Goal: Information Seeking & Learning: Learn about a topic

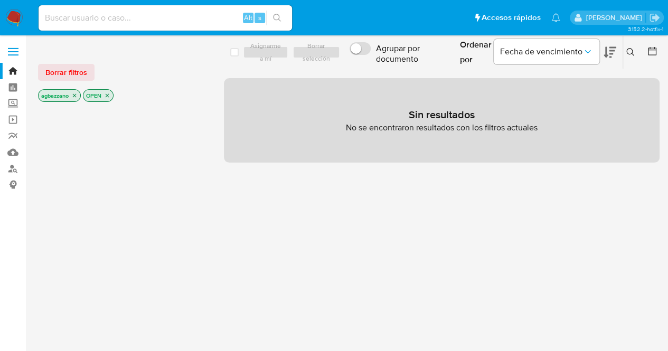
click at [182, 19] on input at bounding box center [165, 18] width 253 height 14
click at [129, 27] on div "Alt s" at bounding box center [165, 17] width 253 height 25
click at [123, 14] on input at bounding box center [165, 18] width 253 height 14
paste input "246180491"
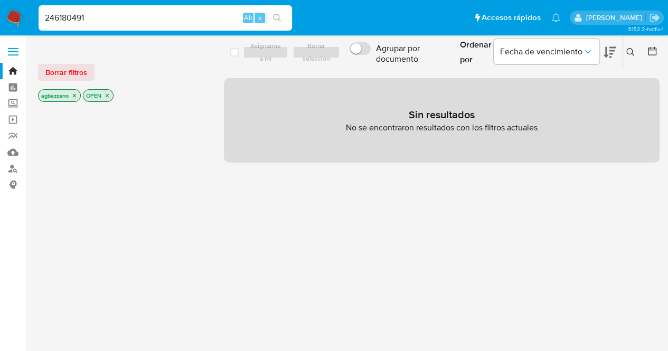
type input "246180491"
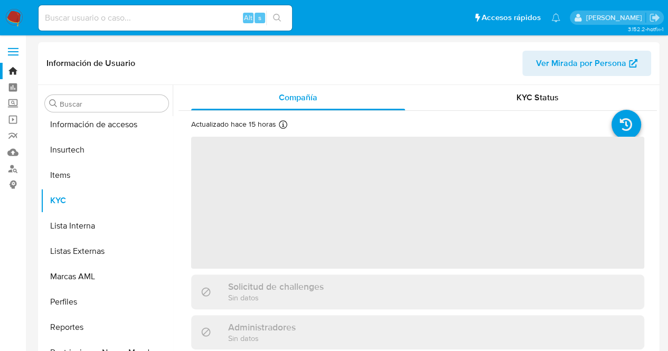
scroll to position [446, 0]
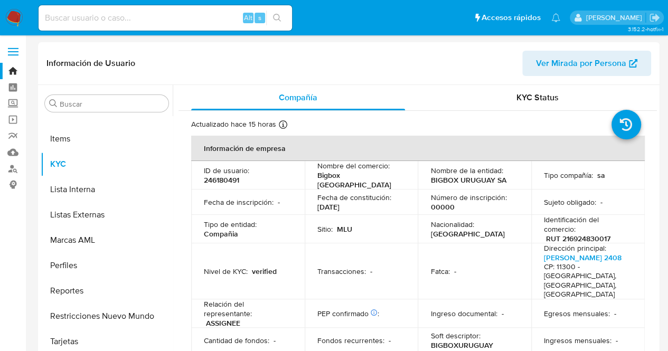
select select "10"
click at [355, 203] on div "Fecha de constitución : 30/01/2012" at bounding box center [361, 202] width 88 height 19
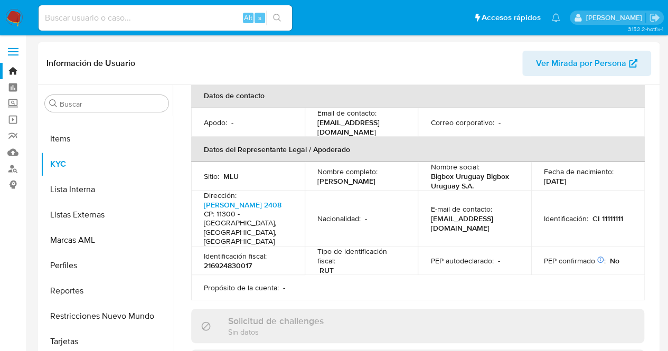
scroll to position [317, 0]
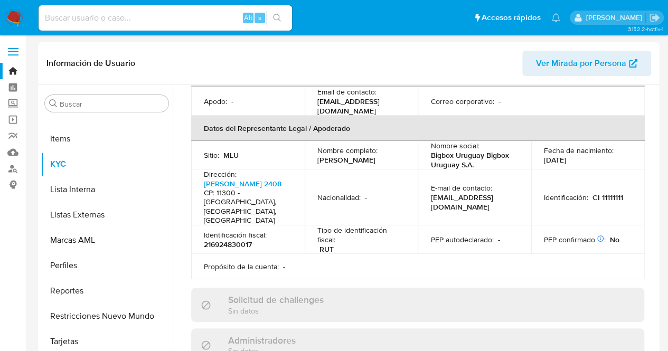
click at [102, 18] on input at bounding box center [165, 18] width 253 height 14
paste input "2582010190"
type input "2582010190"
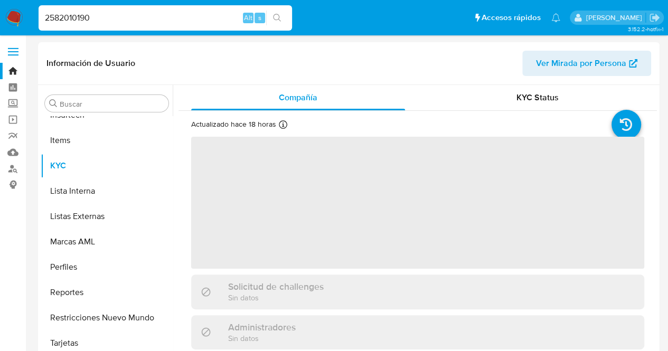
scroll to position [446, 0]
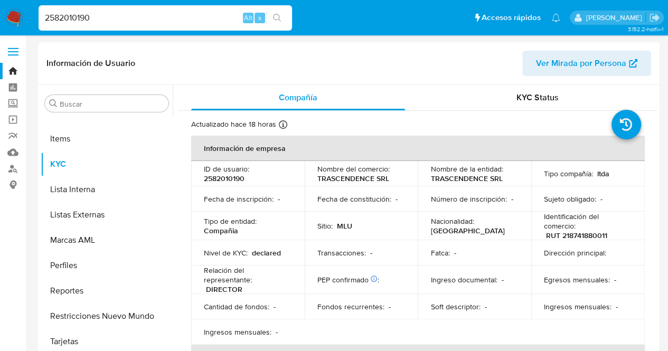
select select "10"
click at [380, 170] on p "Nombre del comercio :" at bounding box center [353, 169] width 72 height 10
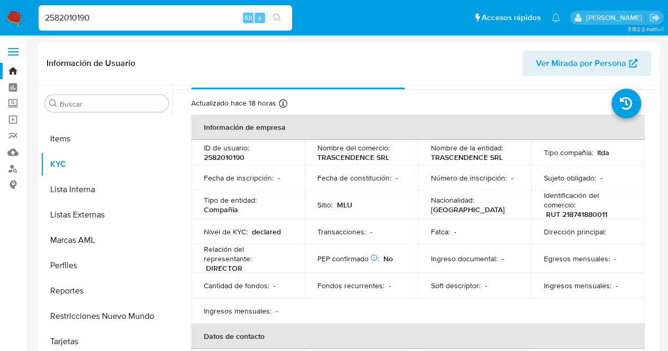
scroll to position [0, 0]
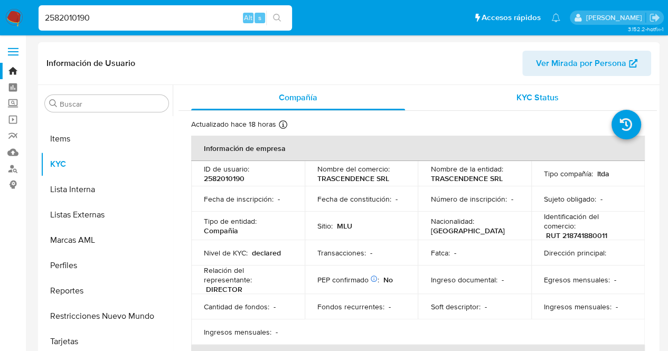
click at [531, 103] on span "KYC Status" at bounding box center [537, 97] width 42 height 12
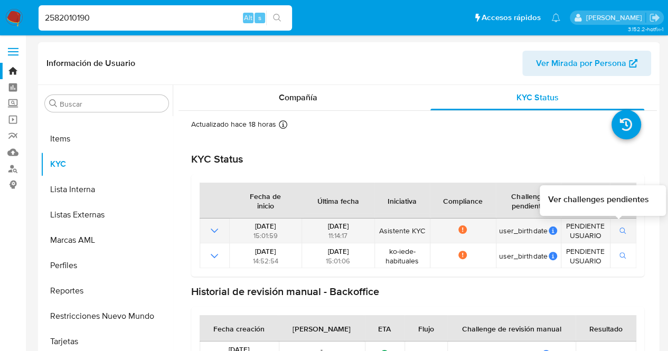
click at [619, 231] on icon "button" at bounding box center [622, 231] width 7 height 7
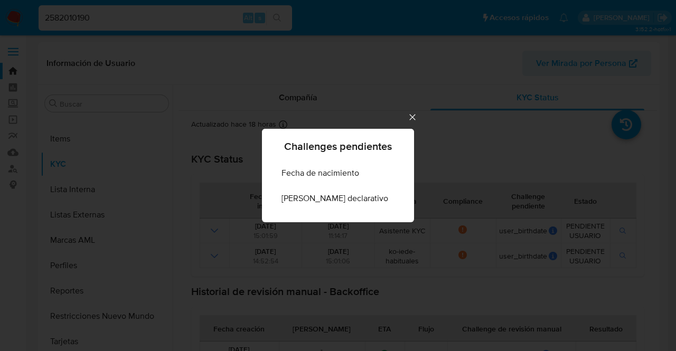
click at [407, 118] on icon "Cerrar" at bounding box center [412, 117] width 11 height 11
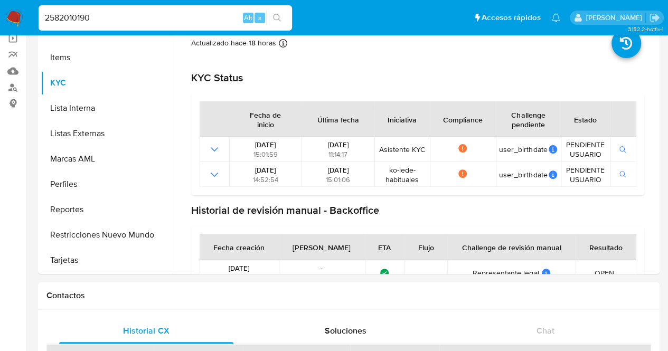
scroll to position [82, 0]
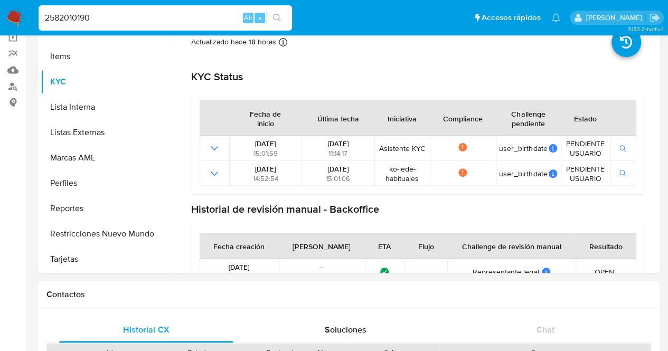
drag, startPoint x: 148, startPoint y: 24, endPoint x: 0, endPoint y: 17, distance: 148.0
click at [0, 17] on nav "Pausado Ver notificaciones 2582010190 Alt s Accesos rápidos Presiona las siguie…" at bounding box center [334, 17] width 668 height 35
paste input "140547961"
type input "140547961"
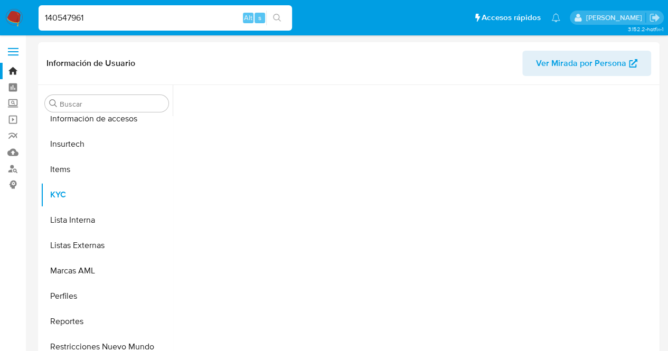
scroll to position [446, 0]
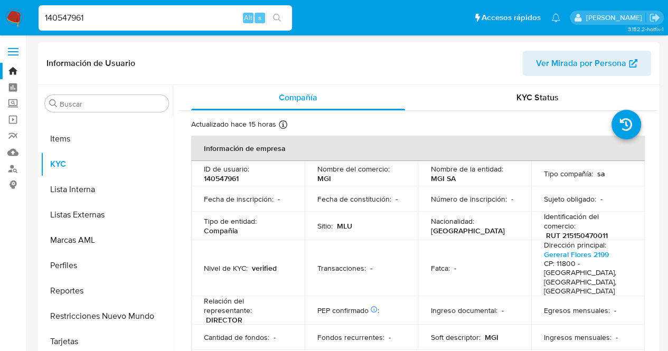
select select "10"
click at [346, 196] on p "Fecha de constitución :" at bounding box center [354, 199] width 74 height 10
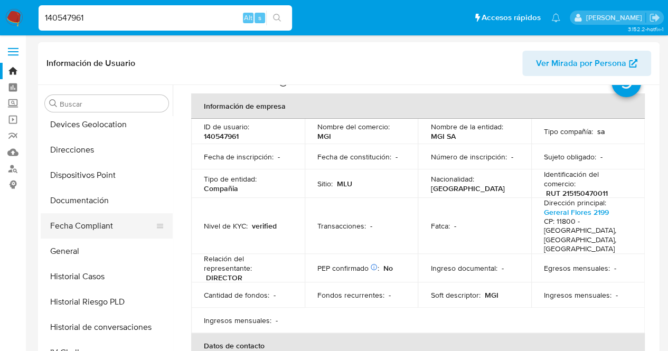
scroll to position [179, 0]
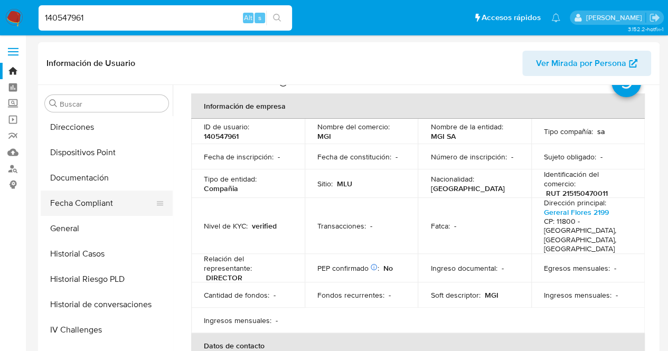
click at [132, 197] on button "Fecha Compliant" at bounding box center [103, 203] width 124 height 25
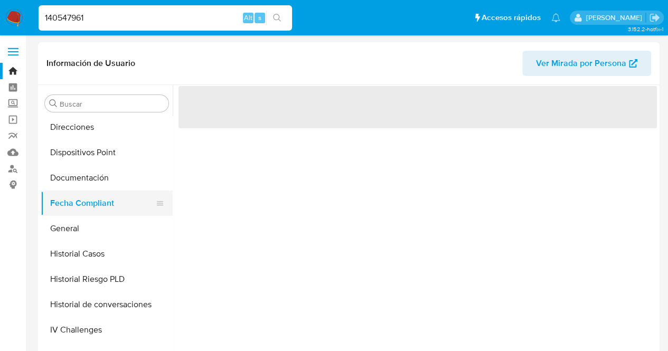
scroll to position [180, 0]
click at [117, 175] on button "Documentación" at bounding box center [103, 177] width 124 height 25
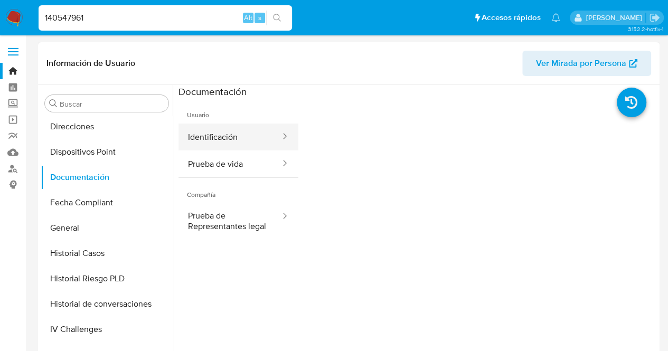
click at [238, 124] on button "Identificación" at bounding box center [229, 137] width 103 height 27
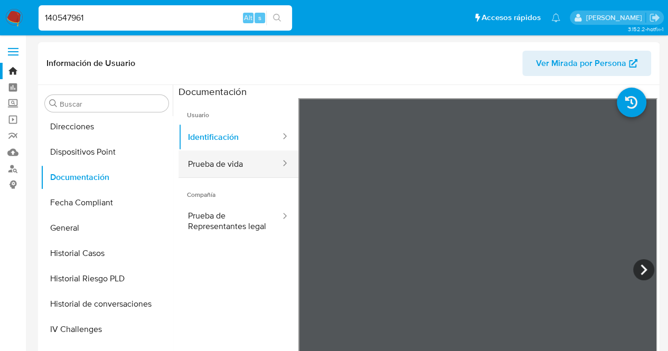
click at [240, 165] on button "Prueba de vida" at bounding box center [229, 163] width 103 height 27
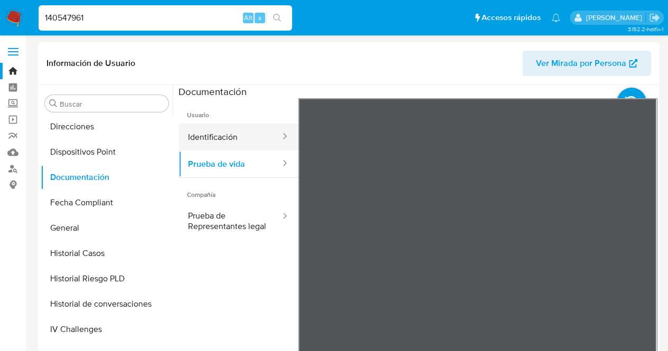
click at [258, 131] on button "Identificación" at bounding box center [229, 137] width 103 height 27
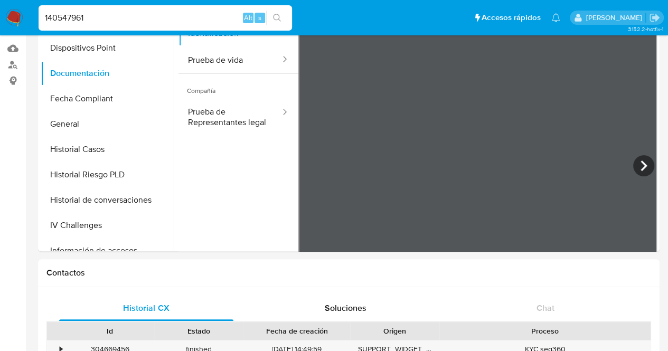
scroll to position [0, 0]
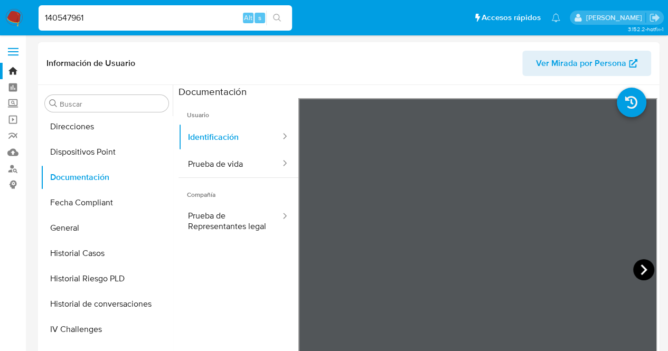
click at [636, 269] on icon at bounding box center [643, 269] width 21 height 21
click at [211, 201] on span "Compañía" at bounding box center [238, 190] width 120 height 25
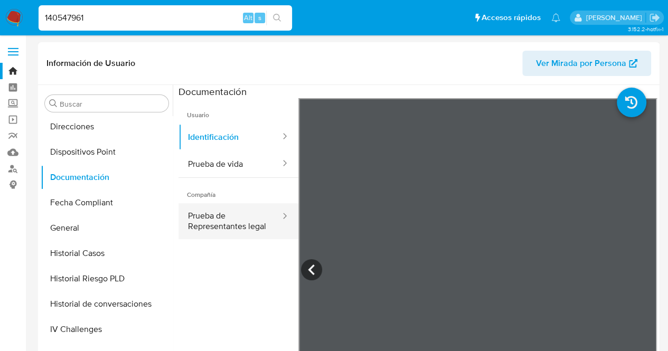
click at [223, 231] on button "Prueba de Representantes legal" at bounding box center [229, 221] width 103 height 36
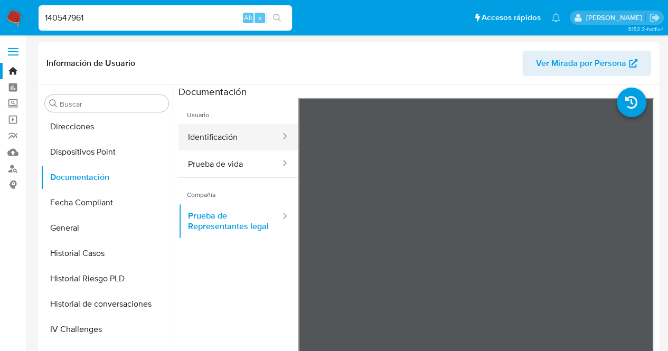
click at [203, 145] on button "Identificación" at bounding box center [229, 137] width 103 height 27
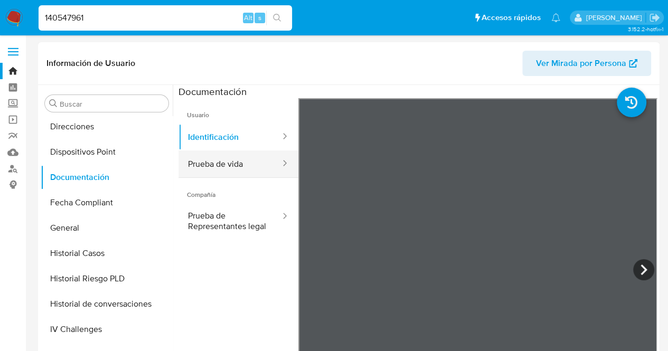
click at [240, 155] on button "Prueba de vida" at bounding box center [229, 163] width 103 height 27
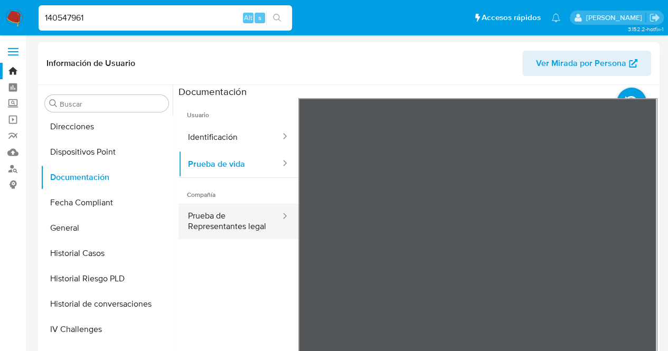
click at [240, 225] on button "Prueba de Representantes legal" at bounding box center [229, 221] width 103 height 36
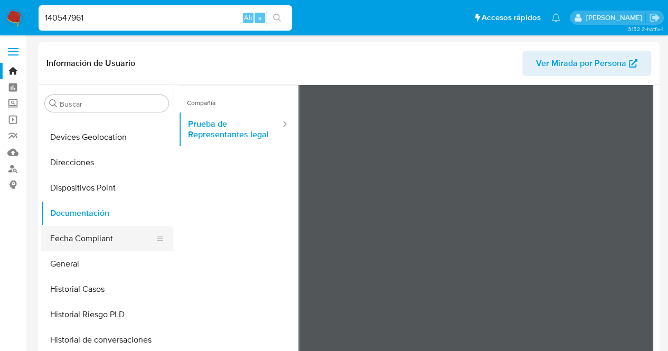
scroll to position [127, 0]
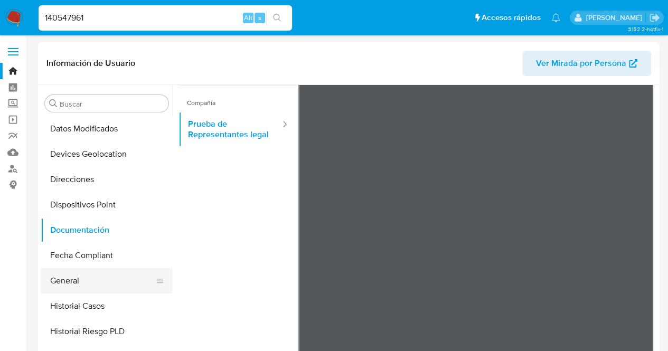
click at [107, 270] on button "General" at bounding box center [103, 280] width 124 height 25
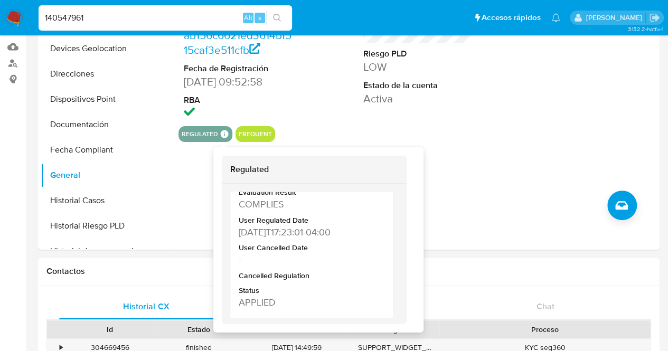
scroll to position [229, 0]
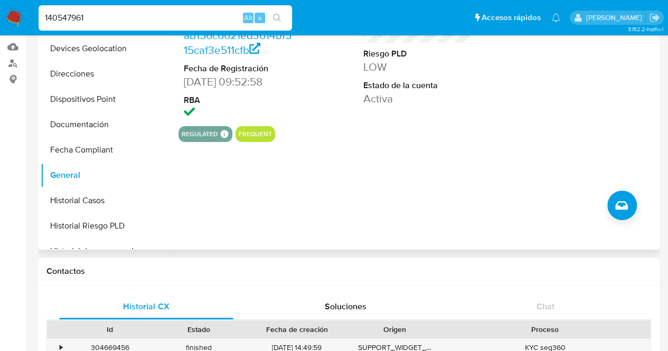
click at [493, 152] on div "ID de usuario 140547961 Person ID ab156c6621ed3614bf515caf3e511cfb Fecha de Reg…" at bounding box center [415, 114] width 484 height 270
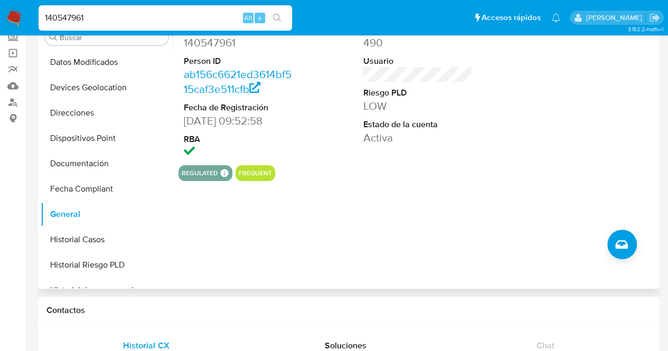
scroll to position [53, 0]
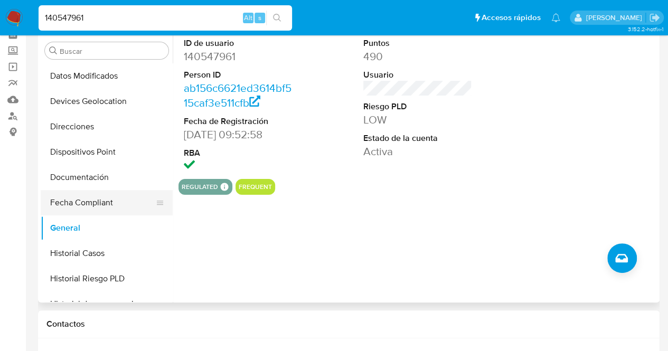
click at [84, 205] on button "Fecha Compliant" at bounding box center [103, 202] width 124 height 25
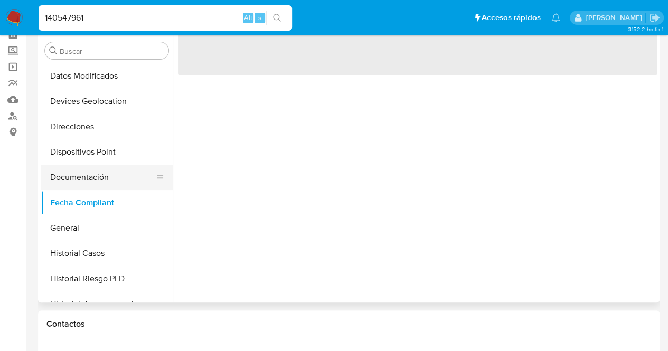
click at [93, 165] on button "Documentación" at bounding box center [103, 177] width 124 height 25
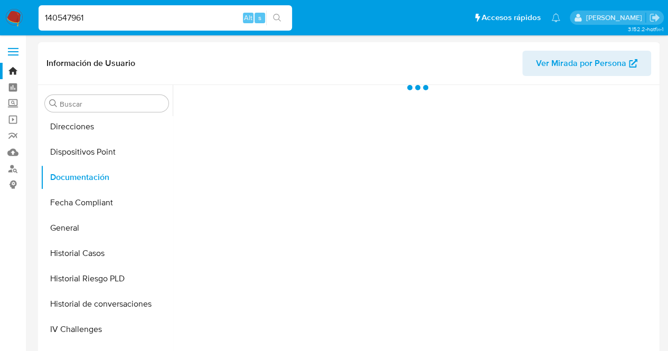
scroll to position [180, 0]
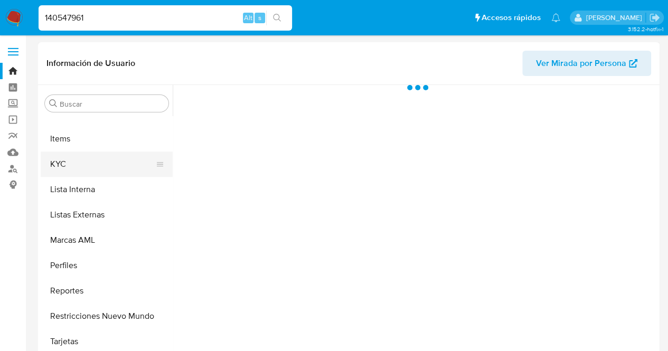
click at [93, 174] on button "KYC" at bounding box center [103, 164] width 124 height 25
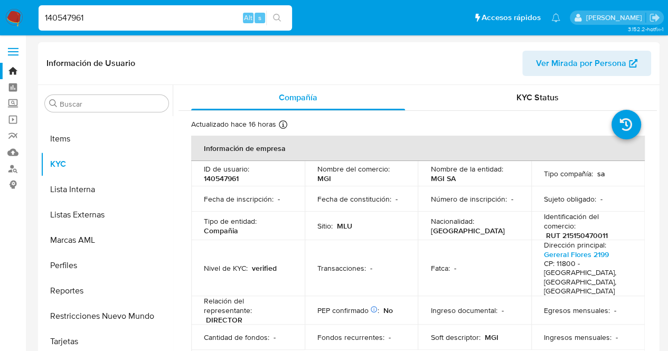
click at [408, 209] on td "Fecha de constitución : -" at bounding box center [362, 198] width 114 height 25
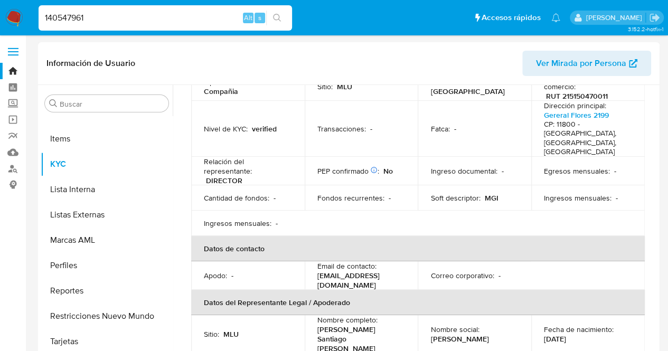
scroll to position [211, 0]
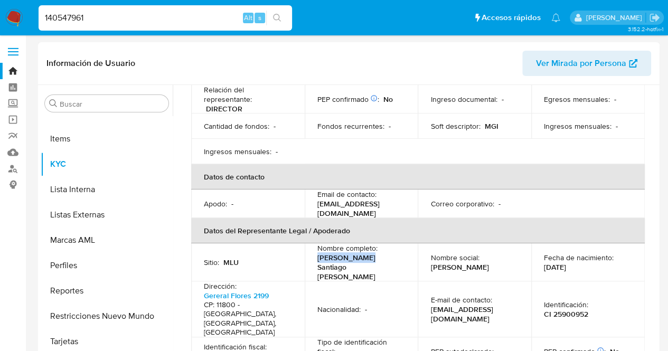
drag, startPoint x: 315, startPoint y: 236, endPoint x: 362, endPoint y: 240, distance: 47.1
click at [362, 243] on td "Nombre completo : Ismael Santiago Lanz Torres" at bounding box center [362, 262] width 114 height 38
click at [370, 253] on p "Ismael Santiago Lanz Torres" at bounding box center [359, 267] width 84 height 29
click at [373, 253] on p "Ismael Santiago Lanz Torres" at bounding box center [359, 267] width 84 height 29
drag, startPoint x: 356, startPoint y: 243, endPoint x: 316, endPoint y: 235, distance: 41.0
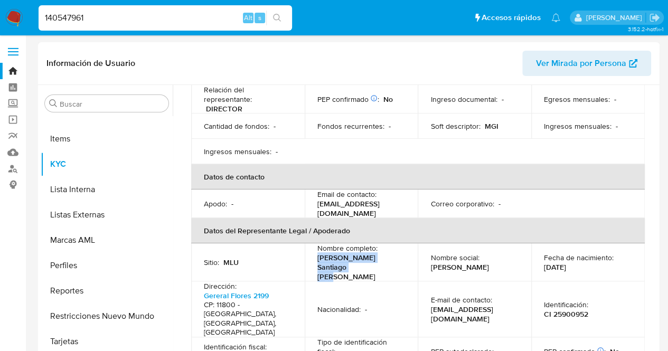
click at [317, 253] on p "Ismael Santiago Lanz Torres" at bounding box center [359, 267] width 84 height 29
copy p "Ismael Santiago Lanz Torres"
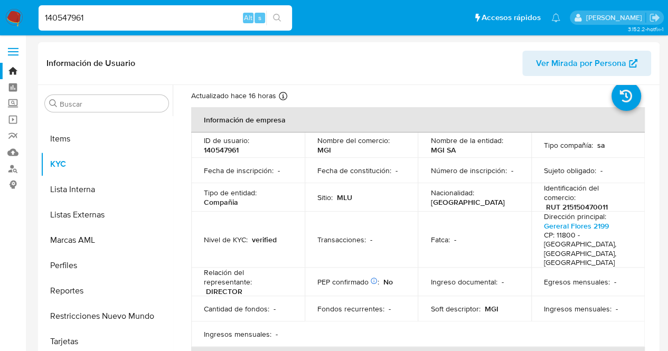
scroll to position [0, 0]
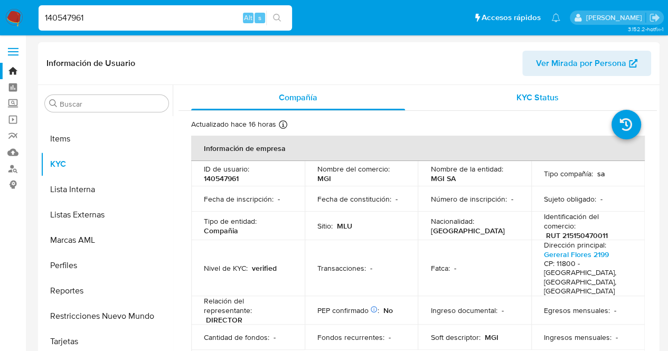
click at [540, 107] on div "KYC Status" at bounding box center [537, 97] width 214 height 25
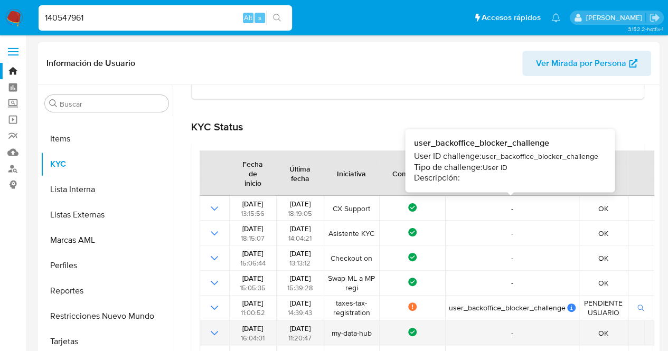
scroll to position [317, 0]
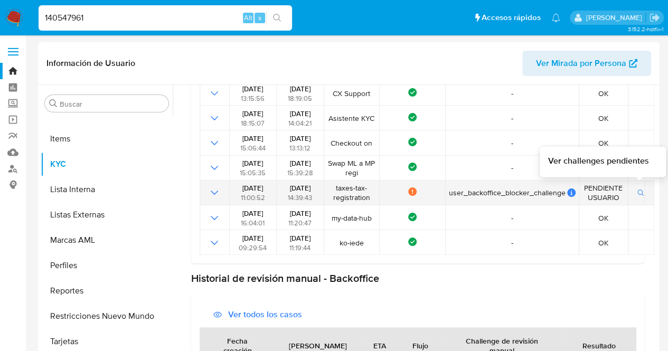
click at [633, 191] on button "button" at bounding box center [641, 192] width 18 height 13
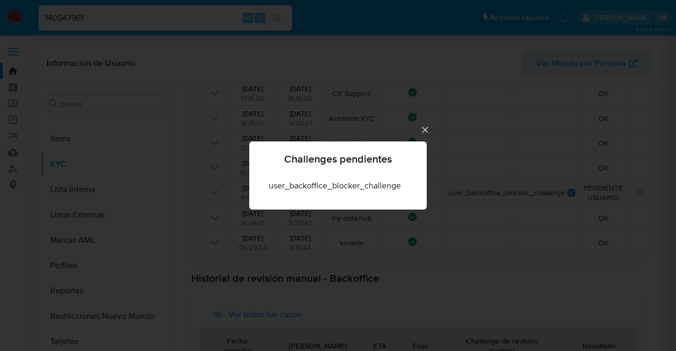
click at [422, 131] on icon "Cerrar" at bounding box center [425, 130] width 11 height 11
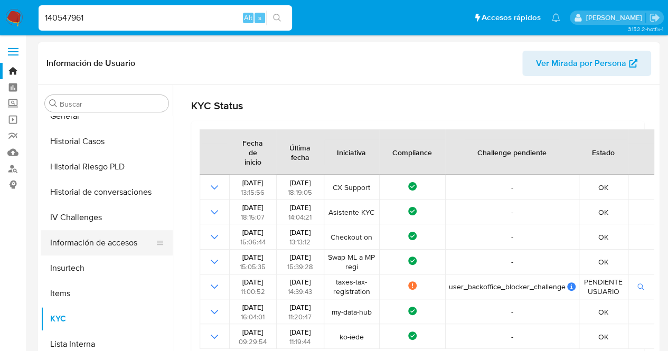
scroll to position [288, 0]
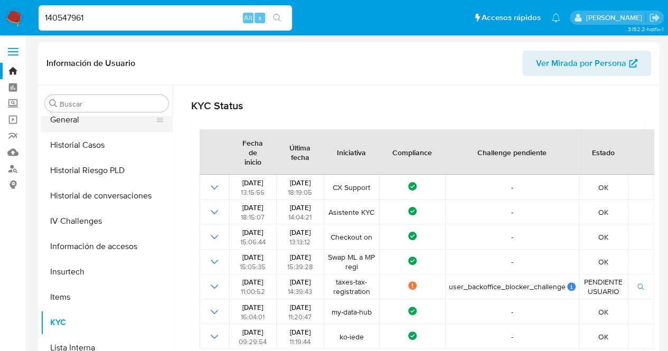
click at [88, 128] on button "General" at bounding box center [103, 119] width 124 height 25
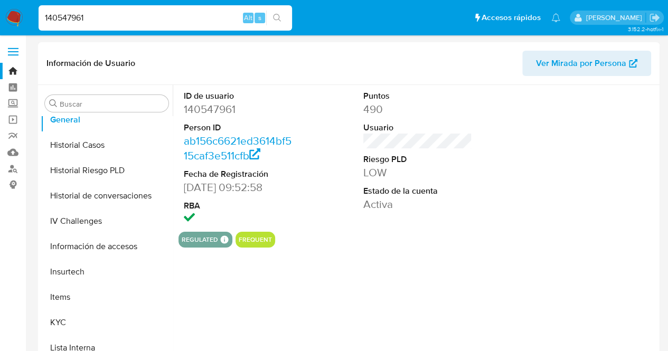
click at [218, 109] on dd "140547961" at bounding box center [238, 109] width 109 height 15
copy dd "140547961"
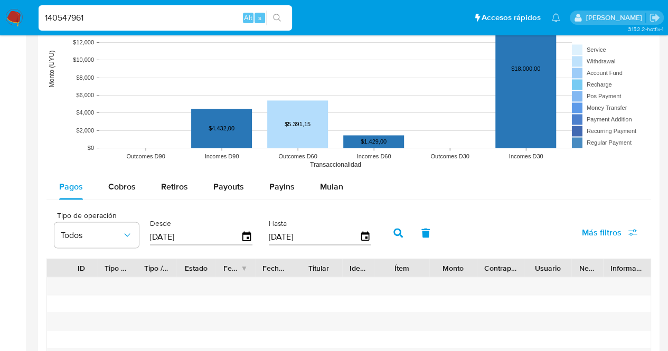
scroll to position [898, 0]
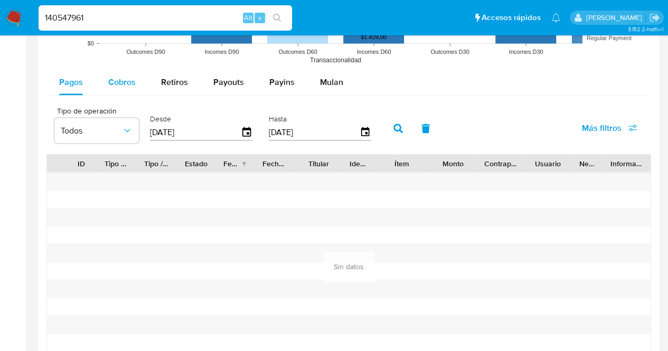
click at [136, 81] on button "Cobros" at bounding box center [122, 82] width 53 height 25
select select "10"
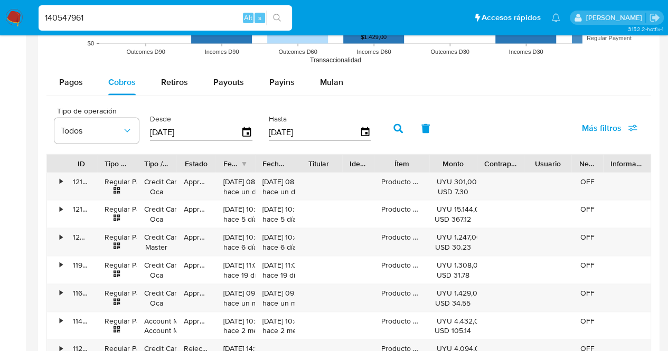
drag, startPoint x: 417, startPoint y: 159, endPoint x: 449, endPoint y: 156, distance: 32.3
click at [449, 156] on div "ID Tipo de operación Tipo / Método Estado Fecha de creación Fecha de aprobación…" at bounding box center [348, 163] width 603 height 18
click at [412, 165] on div "Ítem" at bounding box center [401, 163] width 41 height 11
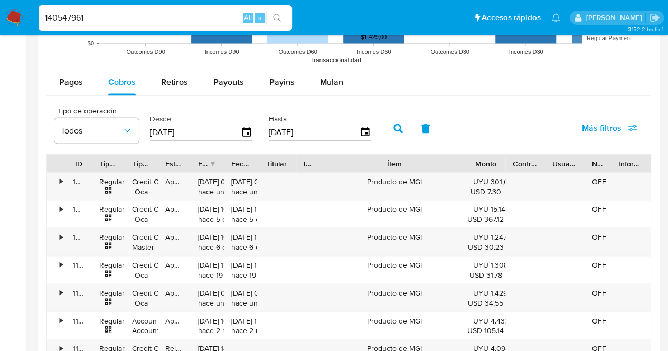
drag, startPoint x: 426, startPoint y: 162, endPoint x: 513, endPoint y: 165, distance: 87.7
click at [513, 165] on div "ID Tipo de operación Tipo / Método Estado Fecha de creación Fecha de aprobación…" at bounding box center [348, 163] width 603 height 18
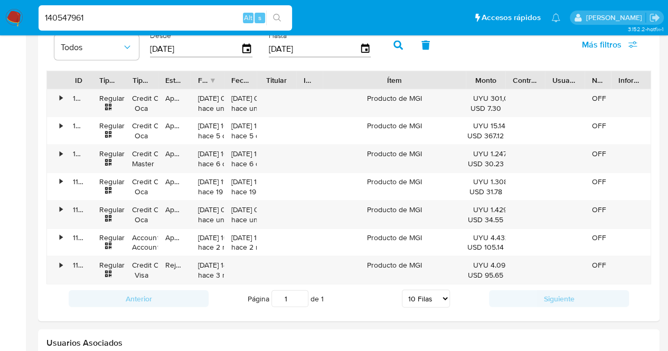
scroll to position [1134, 0]
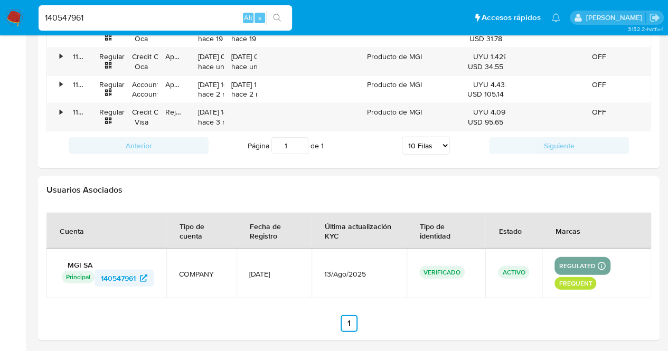
click at [124, 272] on span "140547961" at bounding box center [118, 278] width 35 height 17
drag, startPoint x: 128, startPoint y: 15, endPoint x: 29, endPoint y: 20, distance: 99.3
click at [29, 20] on nav "Pausado Ver notificaciones 140547961 Alt s Accesos rápidos Presiona las siguien…" at bounding box center [334, 17] width 668 height 35
paste input "2606310109"
type input "2606310109"
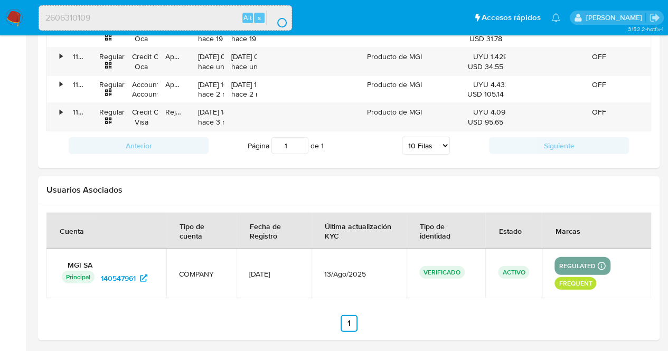
scroll to position [0, 0]
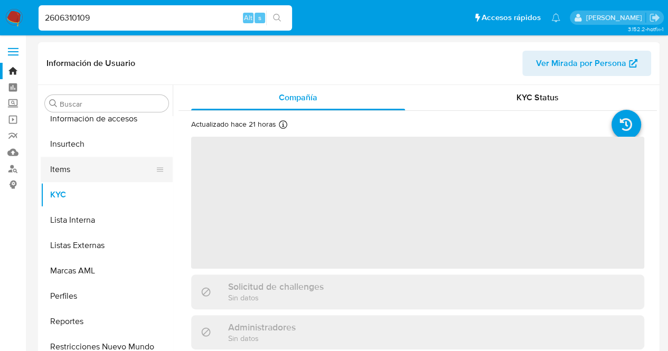
scroll to position [446, 0]
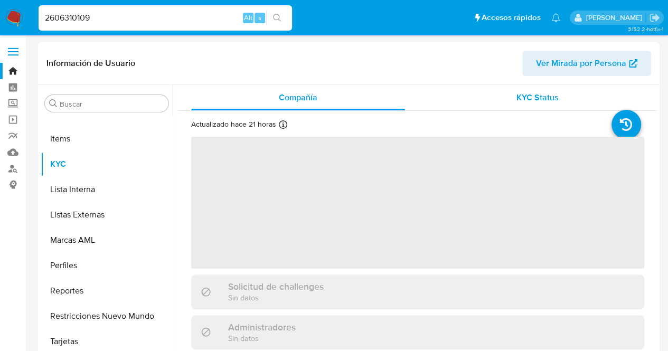
select select "10"
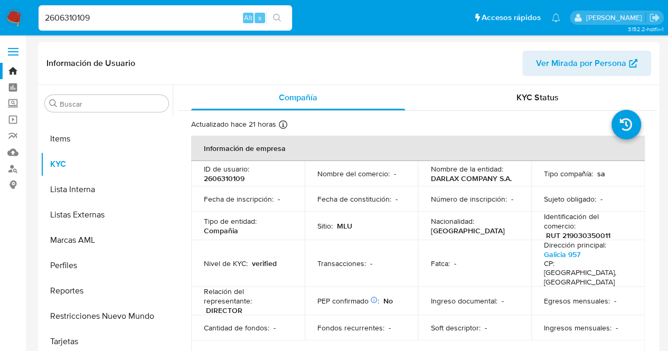
click at [485, 184] on td "Nombre de la entidad : DARLAX COMPANY S.A." at bounding box center [475, 173] width 114 height 25
click at [479, 182] on p "DARLAX COMPANY S.A." at bounding box center [470, 179] width 81 height 10
click at [495, 180] on p "DARLAX COMPANY S.A." at bounding box center [470, 179] width 81 height 10
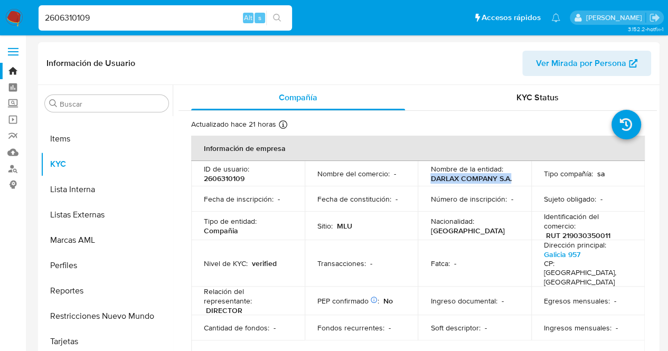
drag, startPoint x: 513, startPoint y: 182, endPoint x: 427, endPoint y: 181, distance: 86.6
click at [427, 181] on td "Nombre de la entidad : DARLAX COMPANY S.A." at bounding box center [475, 173] width 114 height 25
copy p "DARLAX COMPANY S.A."
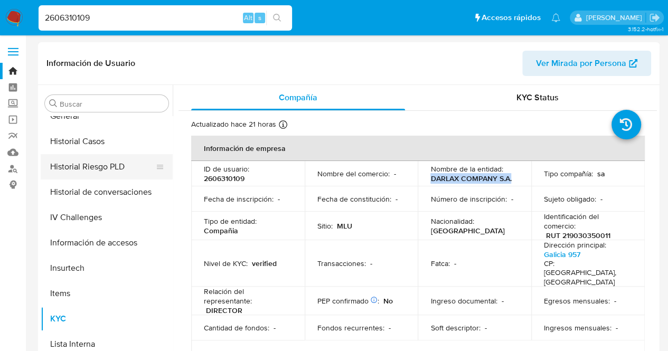
scroll to position [288, 0]
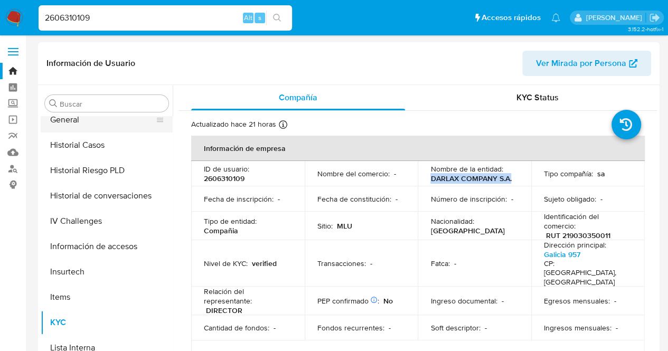
click at [87, 116] on button "General" at bounding box center [103, 119] width 124 height 25
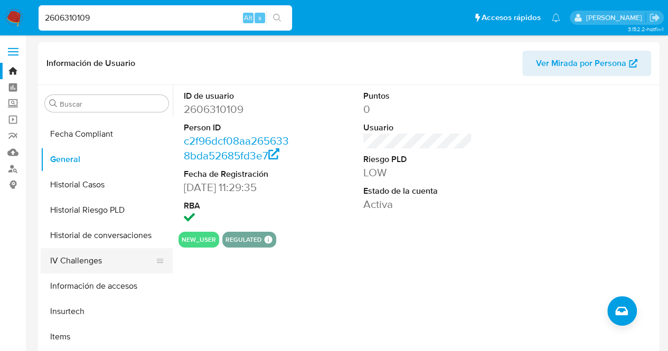
scroll to position [129, 0]
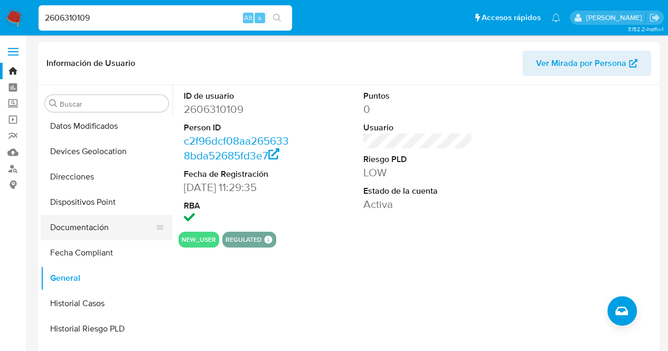
click at [96, 226] on button "Documentación" at bounding box center [103, 227] width 124 height 25
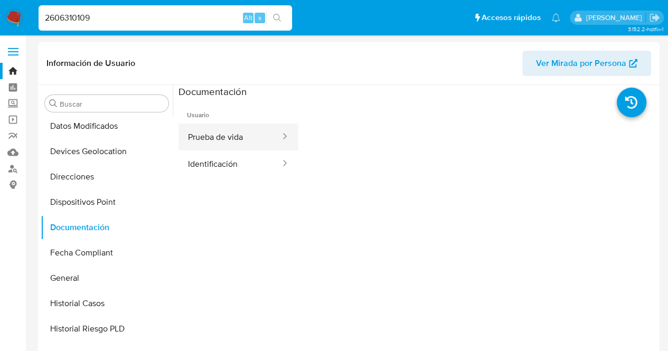
click at [236, 141] on button "Prueba de vida" at bounding box center [229, 137] width 103 height 27
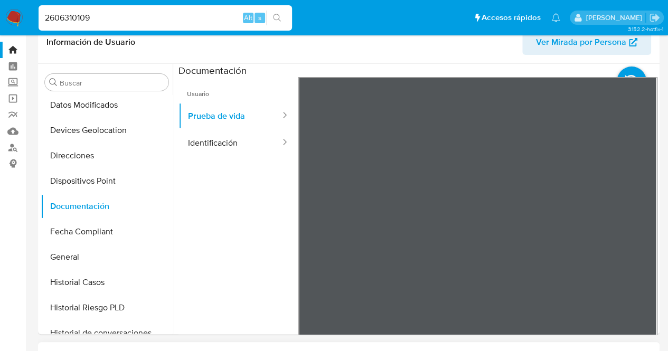
scroll to position [0, 0]
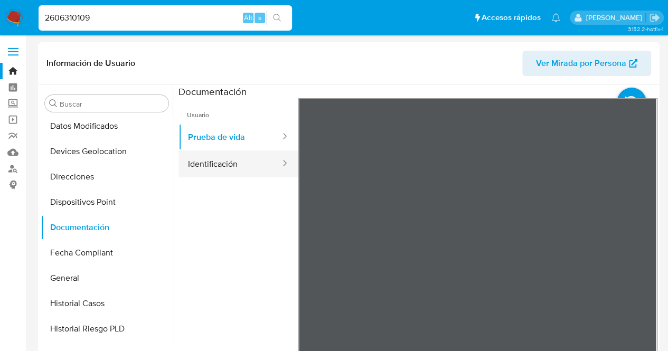
click at [224, 161] on button "Identificación" at bounding box center [229, 163] width 103 height 27
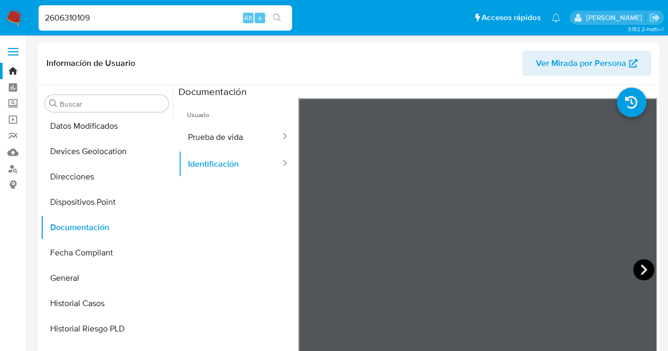
click at [633, 271] on icon at bounding box center [643, 269] width 21 height 21
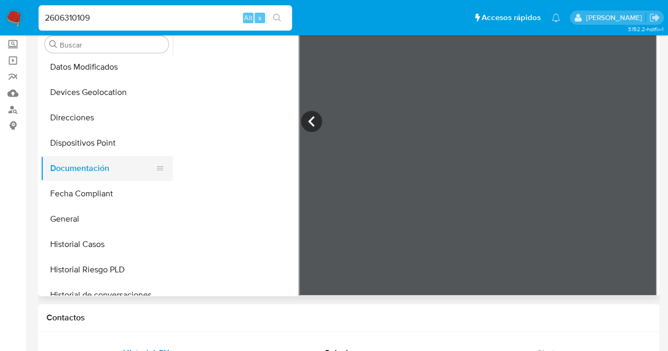
scroll to position [77, 0]
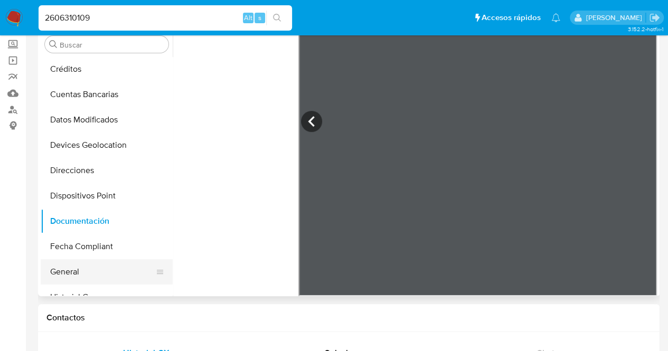
click at [97, 268] on button "General" at bounding box center [103, 271] width 124 height 25
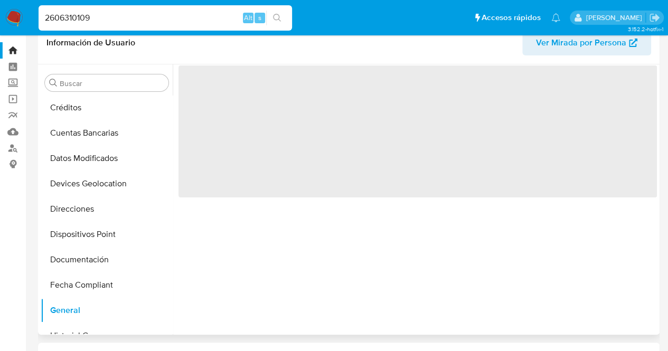
scroll to position [0, 0]
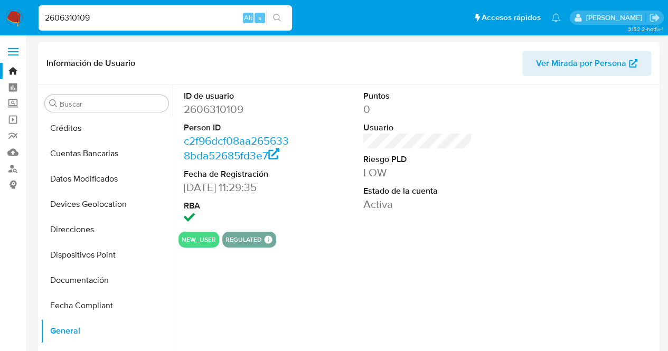
click at [201, 106] on dd "2606310109" at bounding box center [238, 109] width 109 height 15
copy dd "2606310109"
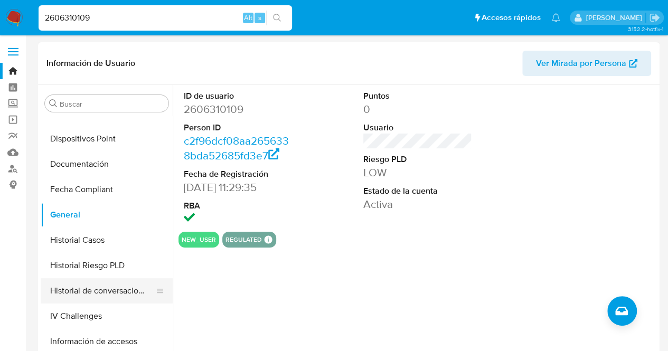
scroll to position [288, 0]
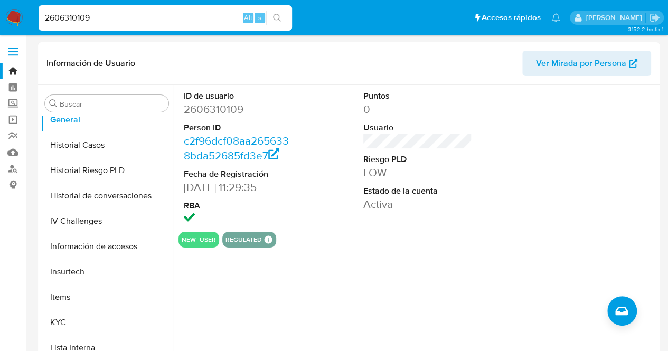
drag, startPoint x: 122, startPoint y: 19, endPoint x: 0, endPoint y: 18, distance: 122.5
click at [0, 19] on nav "Pausado Ver notificaciones 2606310109 Alt s Accesos rápidos Presiona las siguie…" at bounding box center [334, 17] width 668 height 35
paste input "140547961"
type input "140547961"
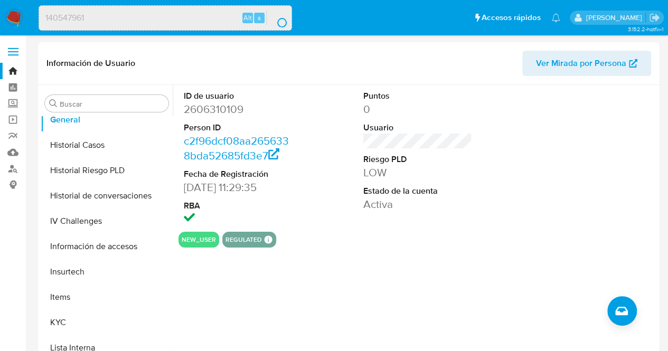
scroll to position [0, 0]
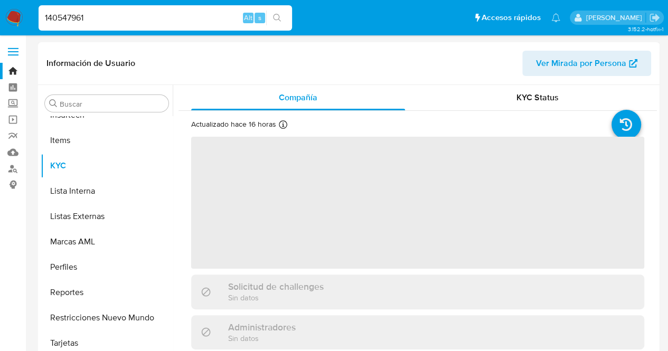
scroll to position [446, 0]
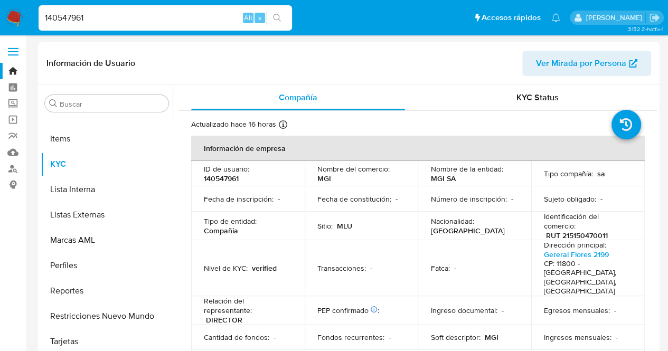
click at [539, 168] on td "Tipo compañía : sa" at bounding box center [588, 173] width 114 height 25
select select "10"
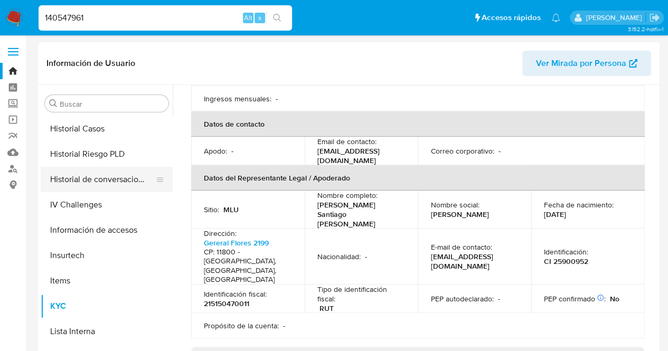
scroll to position [288, 0]
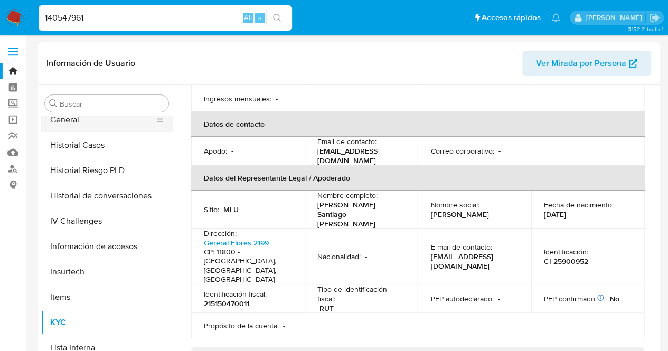
click at [67, 128] on button "General" at bounding box center [103, 119] width 124 height 25
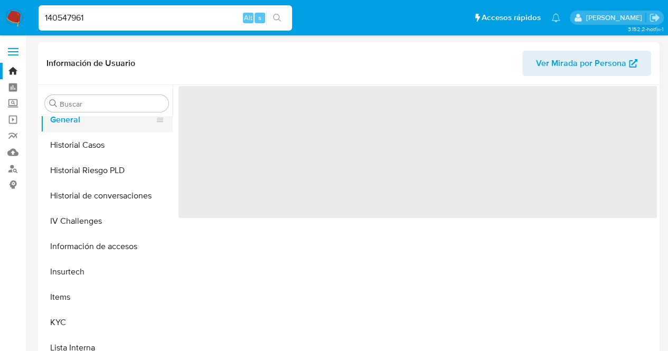
scroll to position [0, 0]
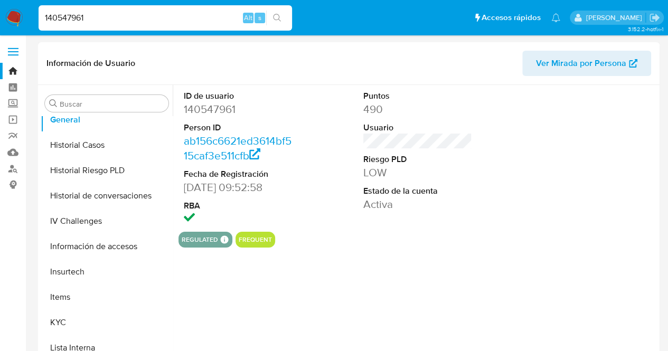
click at [211, 109] on dd "140547961" at bounding box center [238, 109] width 109 height 15
copy dd "140547961"
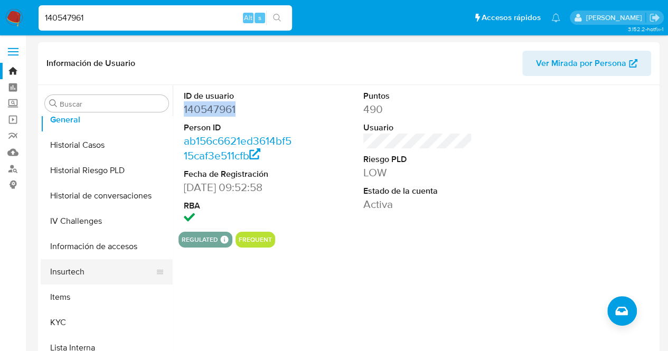
scroll to position [446, 0]
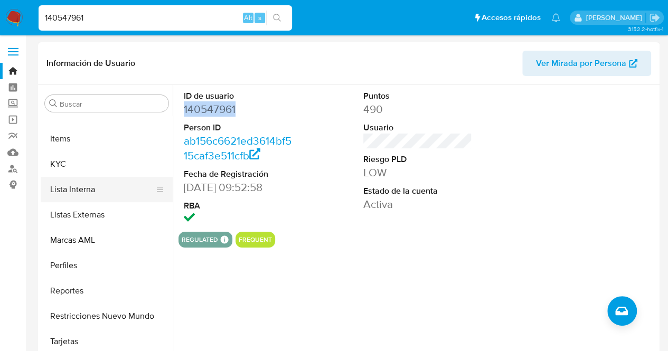
click at [82, 177] on button "Lista Interna" at bounding box center [103, 189] width 124 height 25
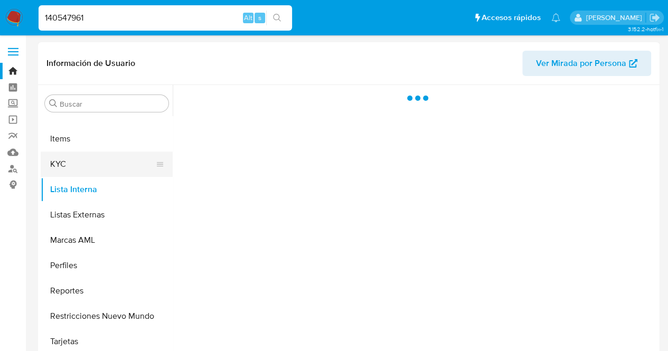
click at [96, 166] on button "KYC" at bounding box center [103, 164] width 124 height 25
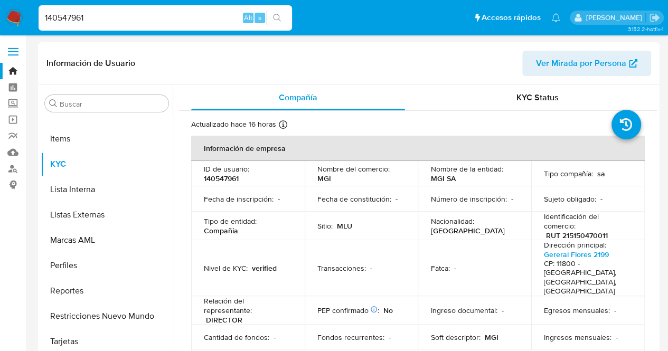
click at [577, 236] on p "RUT 215150470011" at bounding box center [577, 236] width 62 height 10
copy p "215150470011"
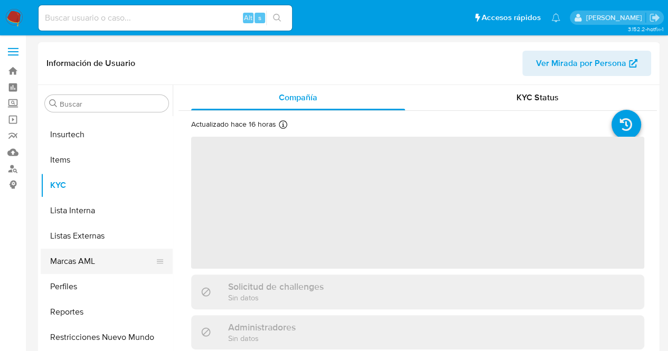
scroll to position [446, 0]
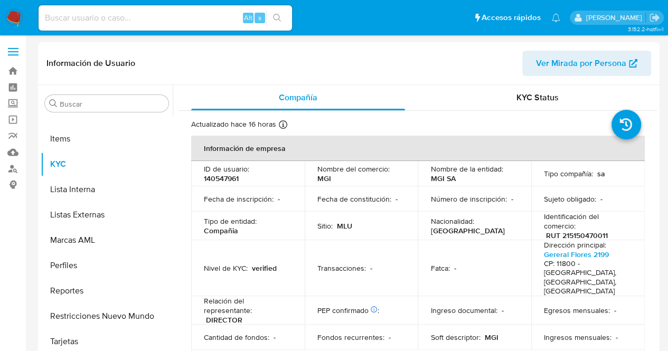
select select "10"
click at [412, 173] on td "Nombre del comercio : MGI" at bounding box center [362, 173] width 114 height 25
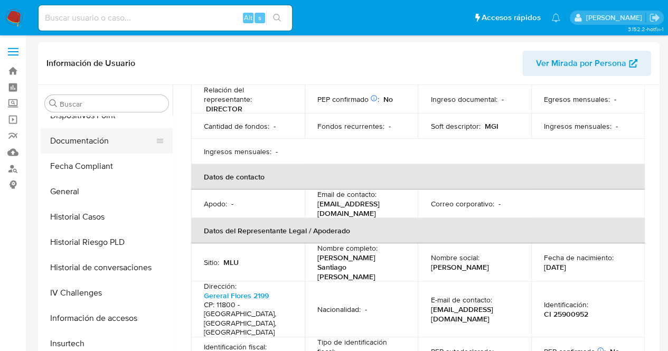
scroll to position [129, 0]
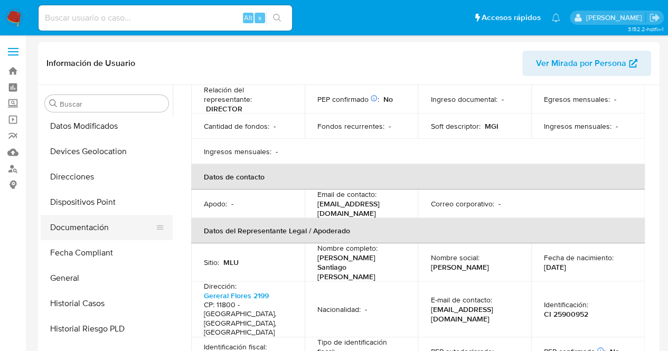
click at [92, 228] on button "Documentación" at bounding box center [103, 227] width 124 height 25
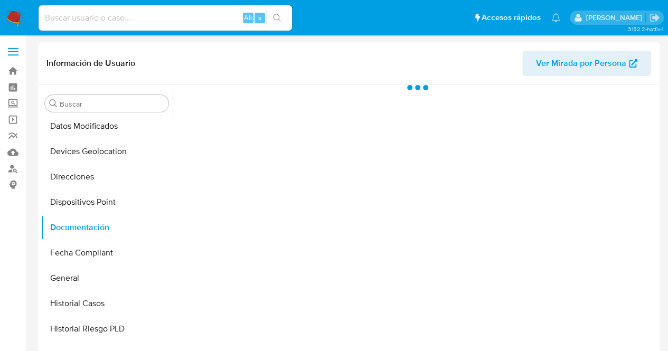
scroll to position [0, 0]
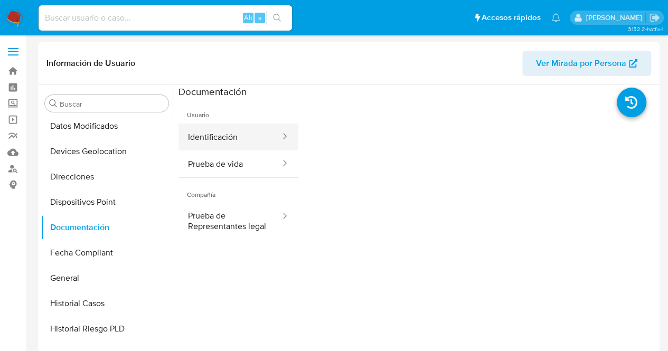
click at [273, 133] on div at bounding box center [281, 137] width 17 height 12
click at [273, 141] on div at bounding box center [281, 137] width 17 height 12
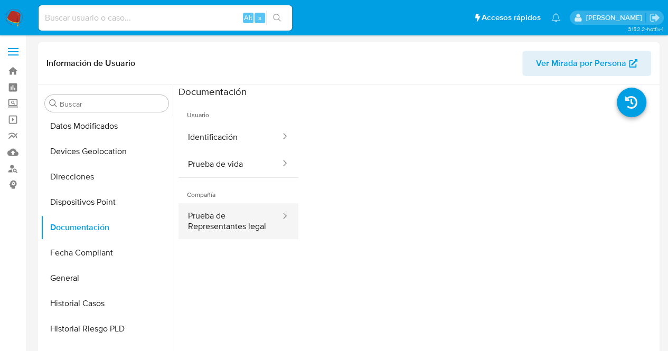
click at [224, 239] on button "Prueba de Representantes legal" at bounding box center [229, 221] width 103 height 36
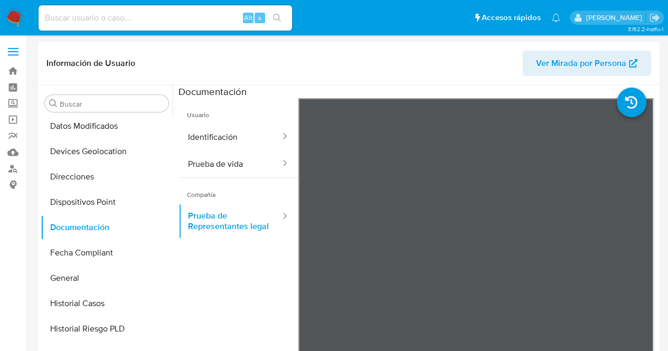
drag, startPoint x: 0, startPoint y: 268, endPoint x: 13, endPoint y: 268, distance: 12.7
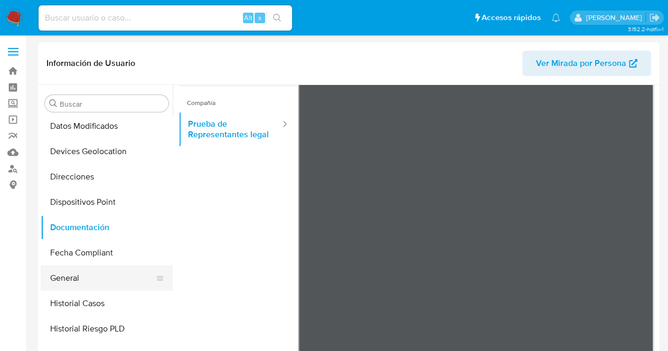
click at [111, 284] on button "General" at bounding box center [103, 278] width 124 height 25
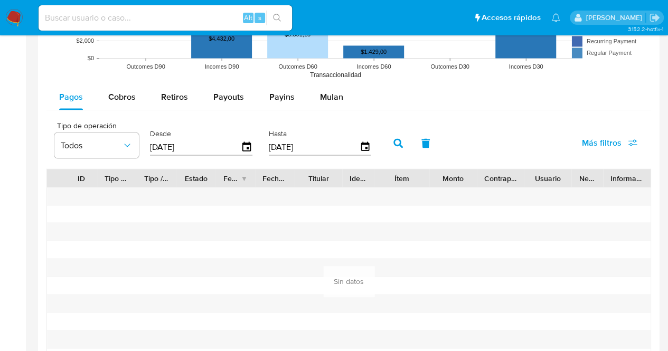
scroll to position [792, 0]
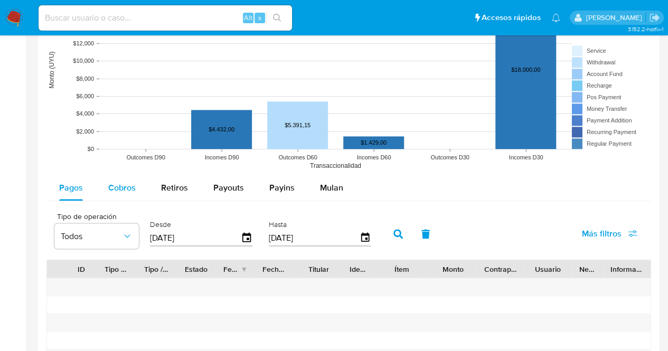
click at [126, 190] on span "Cobros" at bounding box center [121, 188] width 27 height 12
select select "10"
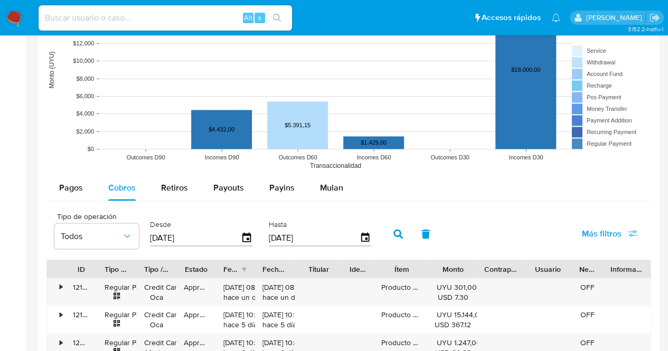
scroll to position [898, 0]
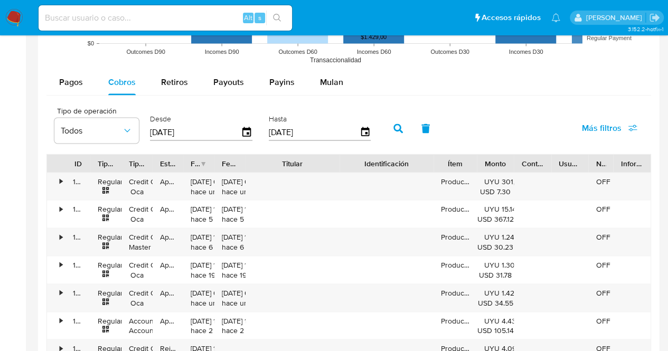
drag, startPoint x: 339, startPoint y: 161, endPoint x: 367, endPoint y: 166, distance: 28.5
click at [367, 166] on div "ID Tipo de operación Tipo / Método Estado Fecha de creación Fecha de aprobación…" at bounding box center [348, 163] width 603 height 18
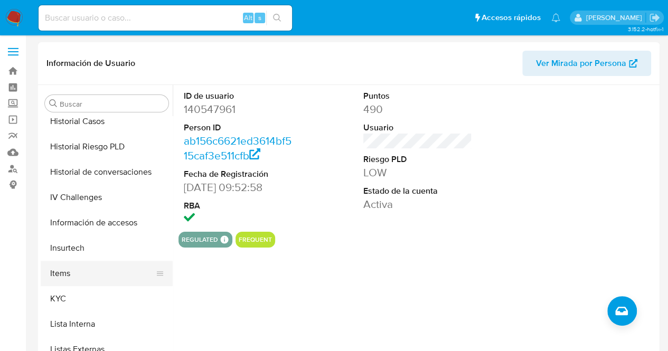
scroll to position [446, 0]
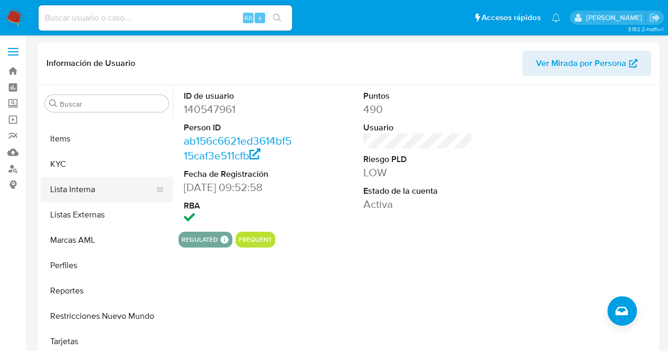
click at [112, 178] on button "Lista Interna" at bounding box center [103, 189] width 124 height 25
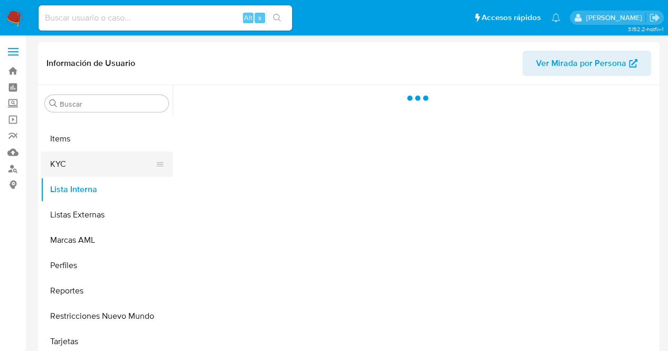
click at [109, 169] on button "KYC" at bounding box center [103, 164] width 124 height 25
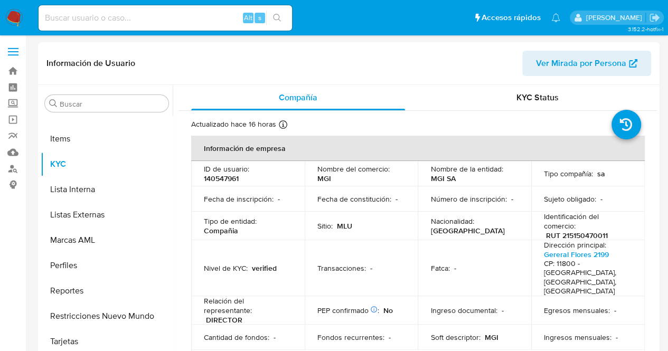
click at [413, 169] on td "Nombre del comercio : MGI" at bounding box center [362, 173] width 114 height 25
click at [438, 181] on p "MGI SA" at bounding box center [442, 179] width 25 height 10
click at [458, 182] on div "Nombre de la entidad : MGI SA" at bounding box center [474, 173] width 88 height 19
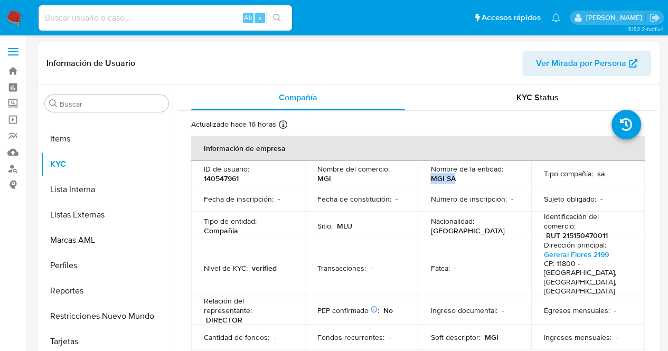
drag, startPoint x: 454, startPoint y: 181, endPoint x: 425, endPoint y: 181, distance: 29.0
click at [425, 181] on td "Nombre de la entidad : MGI SA" at bounding box center [475, 173] width 114 height 25
copy p "MGI SA"
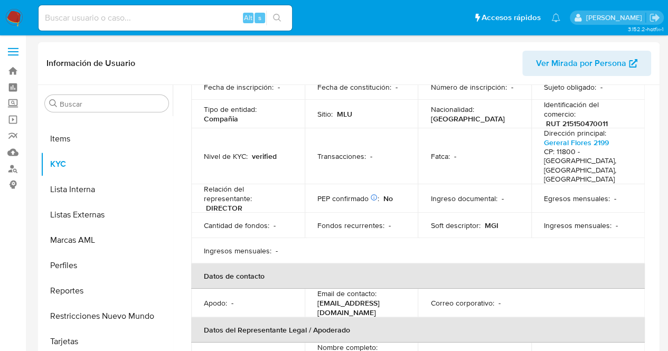
scroll to position [158, 0]
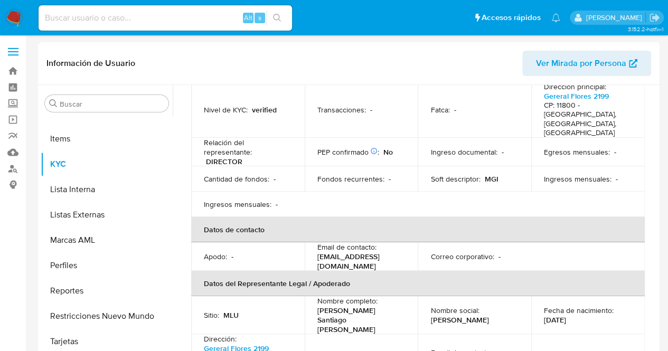
click at [517, 271] on th "Datos del Representante Legal / Apoderado" at bounding box center [418, 283] width 454 height 25
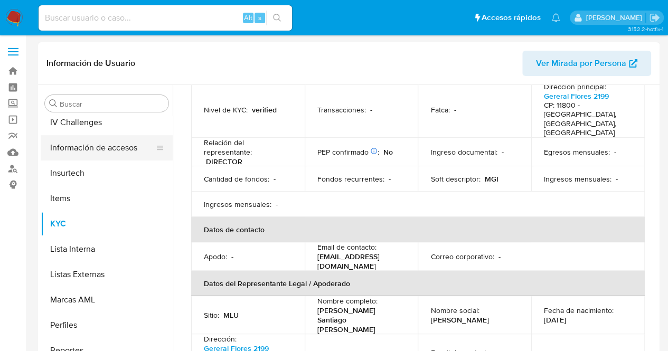
scroll to position [288, 0]
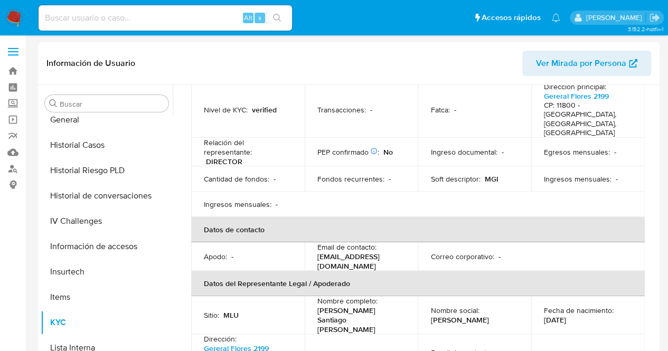
click at [80, 114] on div "Buscar Anticipos de dinero Archivos adjuntos Cruces y Relaciones Créditos Cuent…" at bounding box center [107, 221] width 132 height 269
click at [90, 123] on button "General" at bounding box center [103, 119] width 124 height 25
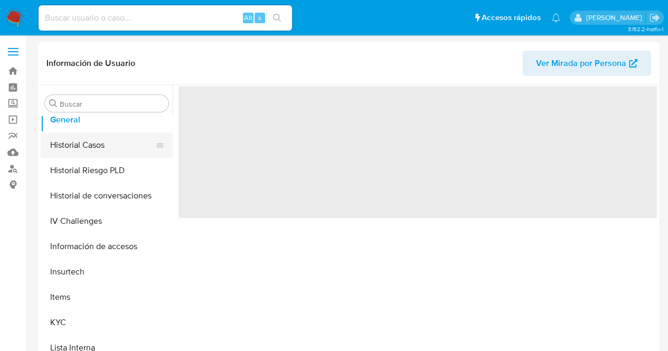
scroll to position [0, 0]
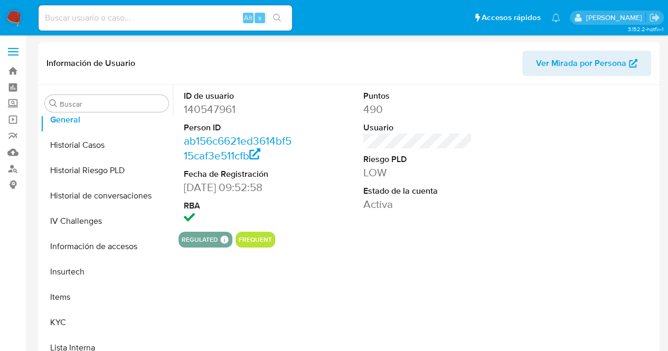
click at [200, 106] on dd "140547961" at bounding box center [238, 109] width 109 height 15
copy dd "140547961"
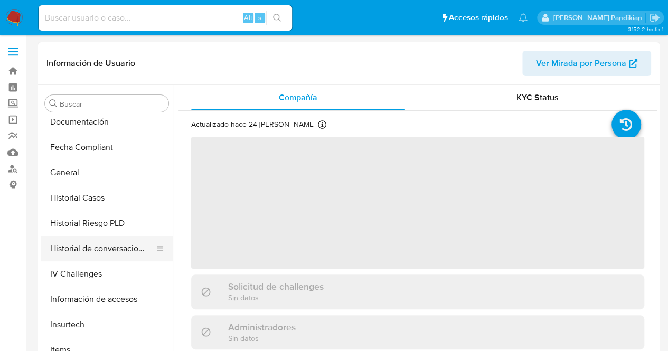
scroll to position [129, 0]
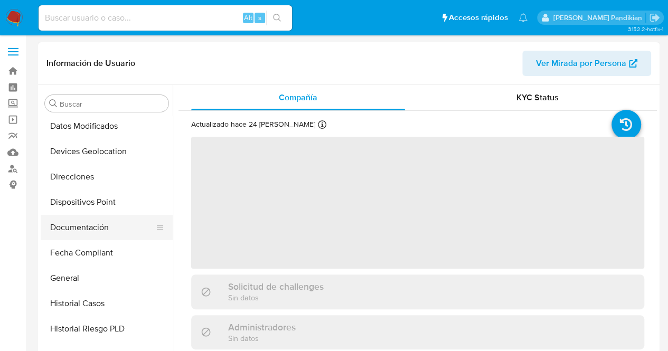
click at [86, 233] on button "Documentación" at bounding box center [103, 227] width 124 height 25
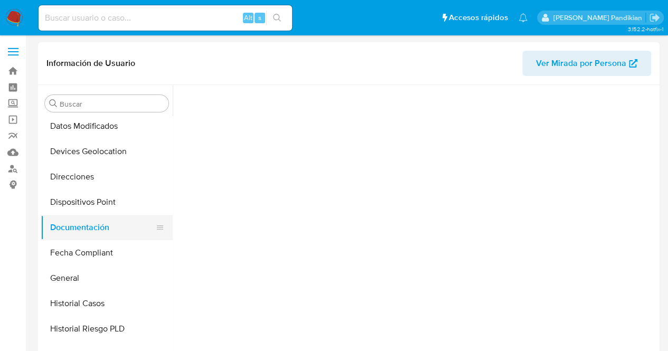
select select "10"
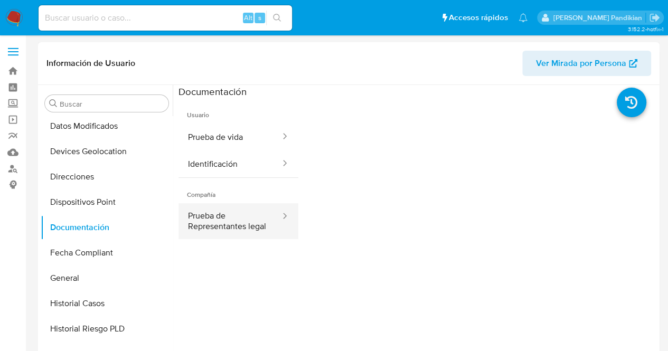
click at [244, 227] on button "Prueba de Representantes legal" at bounding box center [229, 221] width 103 height 36
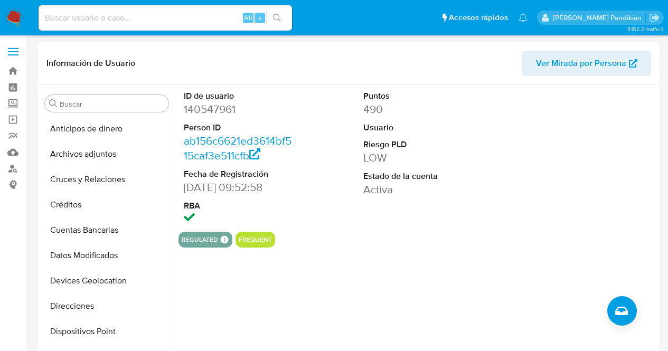
select select "10"
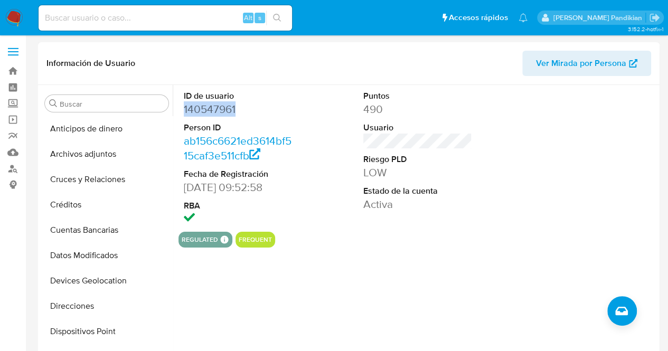
scroll to position [446, 0]
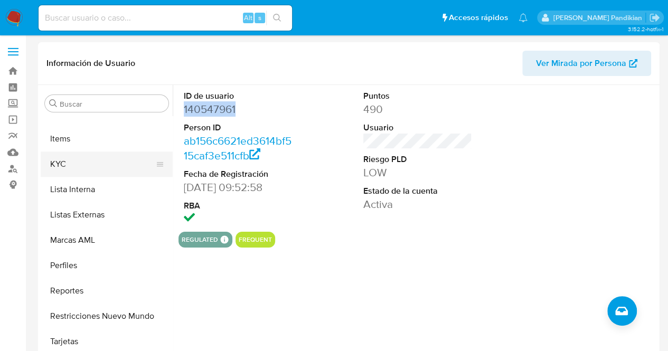
click at [76, 164] on button "KYC" at bounding box center [103, 164] width 124 height 25
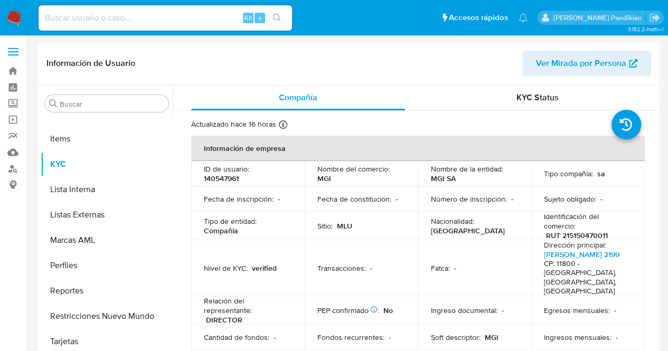
click at [520, 160] on th "Información de empresa" at bounding box center [418, 148] width 454 height 25
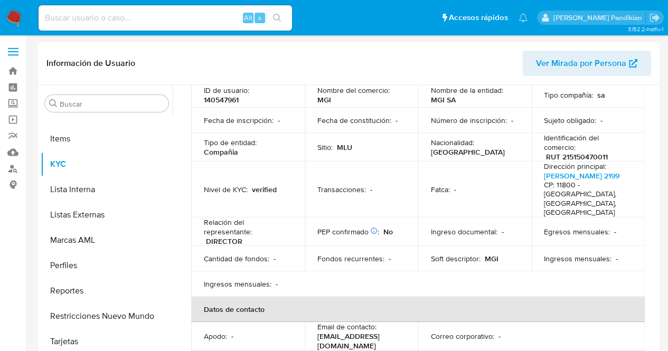
scroll to position [211, 0]
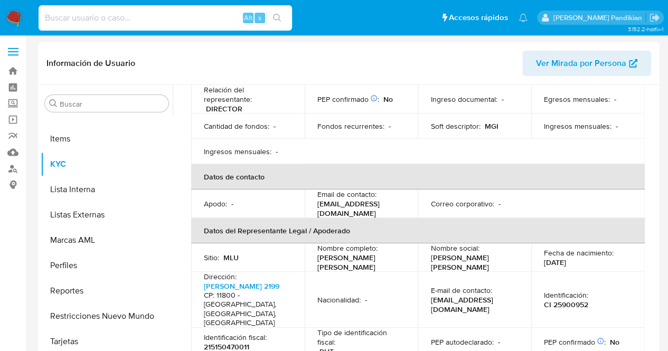
click at [121, 11] on input at bounding box center [165, 18] width 253 height 14
paste input "2582010190"
type input "2582010190"
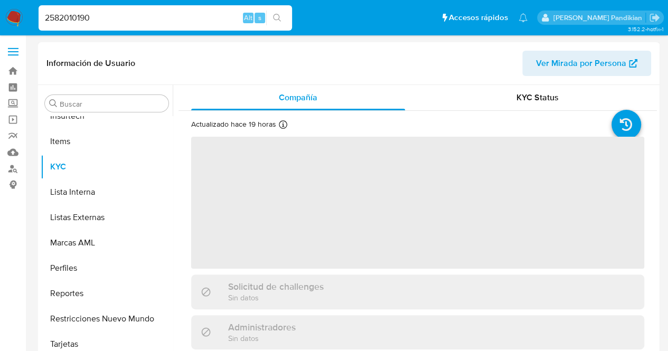
scroll to position [446, 0]
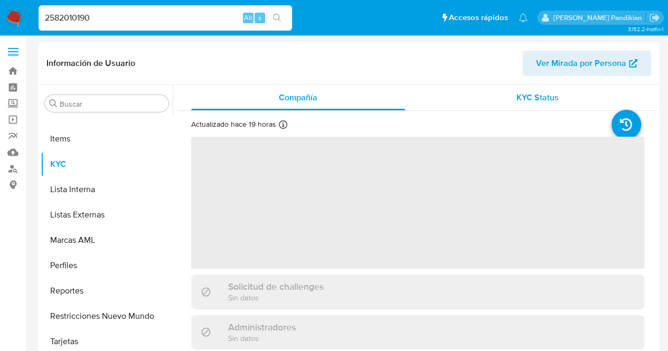
click at [518, 90] on div "KYC Status" at bounding box center [537, 97] width 214 height 25
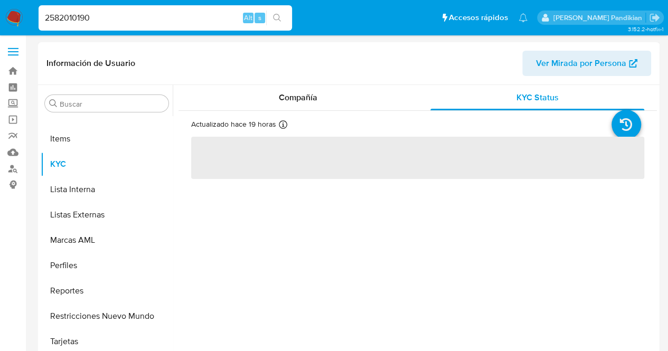
select select "10"
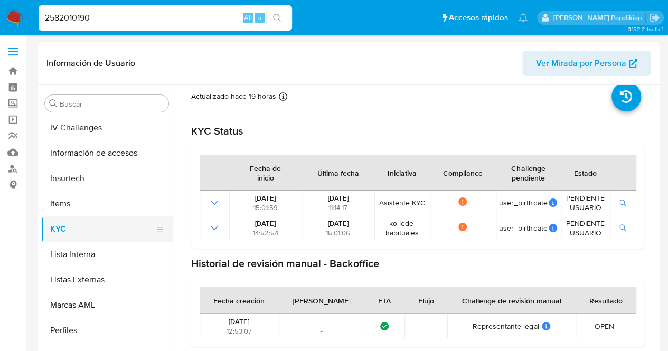
scroll to position [288, 0]
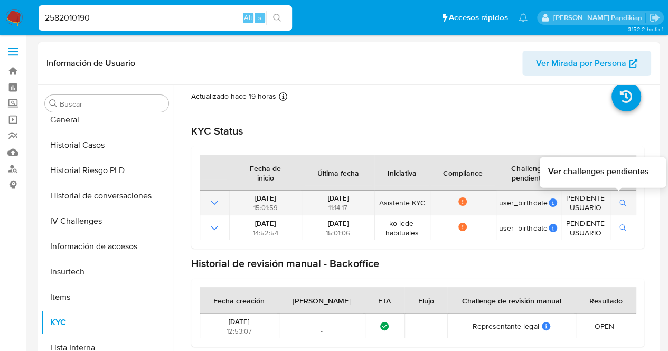
click at [622, 205] on icon "button" at bounding box center [622, 203] width 7 height 7
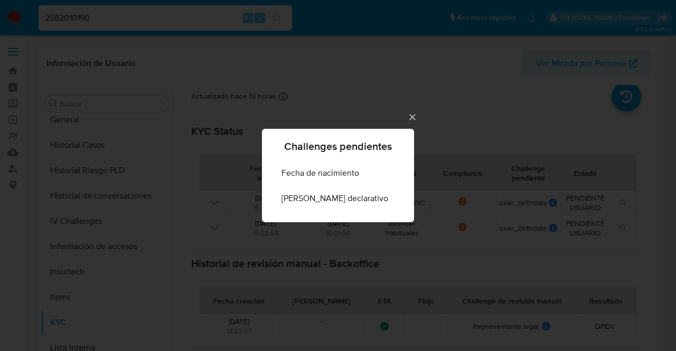
click at [407, 115] on icon "Cerrar" at bounding box center [412, 117] width 11 height 11
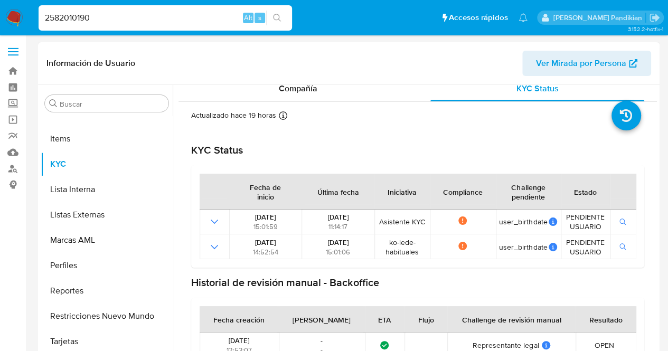
scroll to position [0, 0]
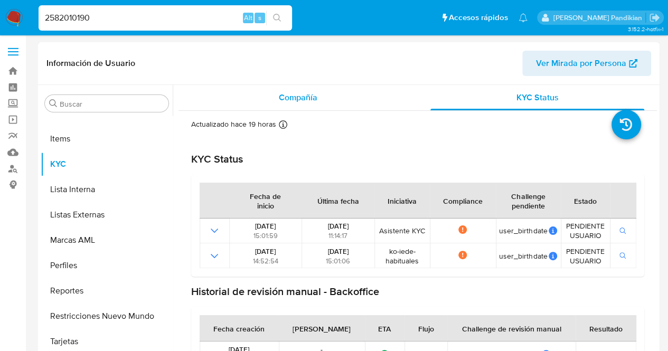
click at [297, 86] on div "Compañía" at bounding box center [298, 97] width 214 height 25
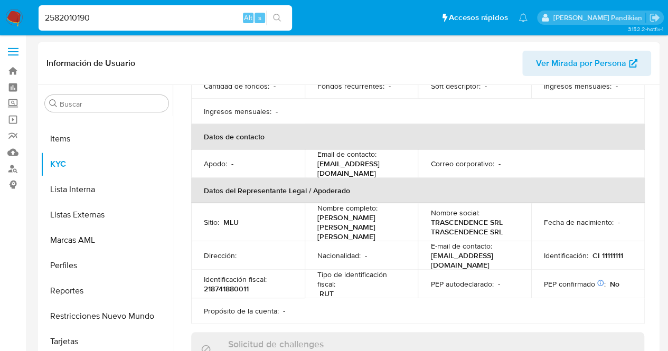
scroll to position [264, 0]
